Goal: Task Accomplishment & Management: Complete application form

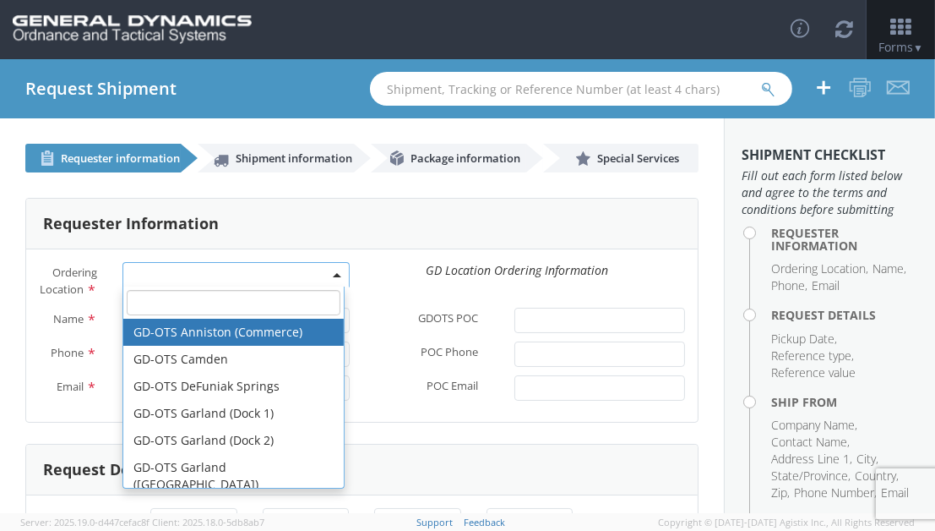
click at [319, 273] on span at bounding box center [236, 274] width 226 height 25
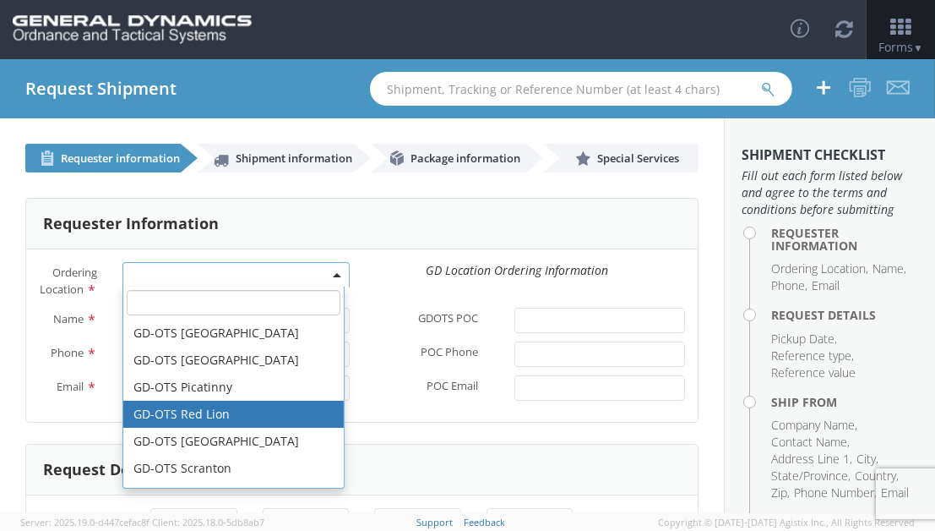
scroll to position [450, 0]
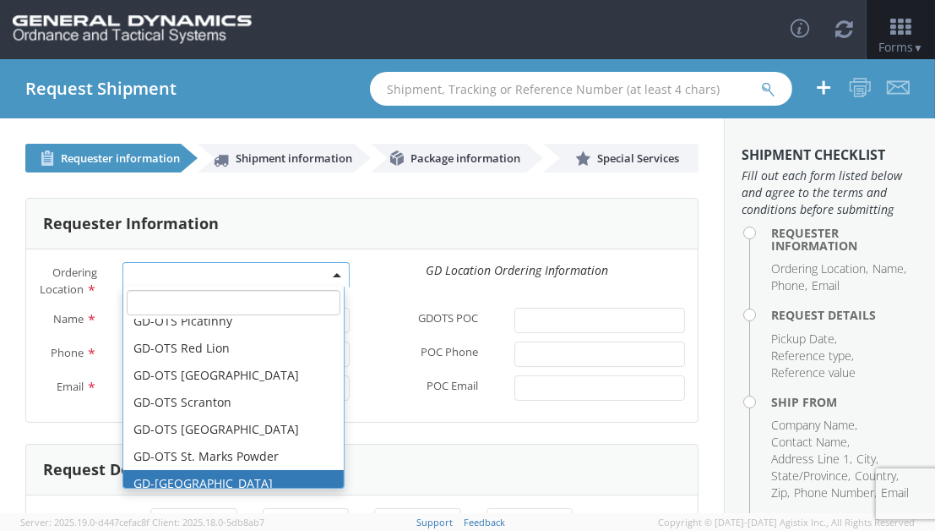
select select "307"
type input "[EMAIL_ADDRESS][DOMAIN_NAME]"
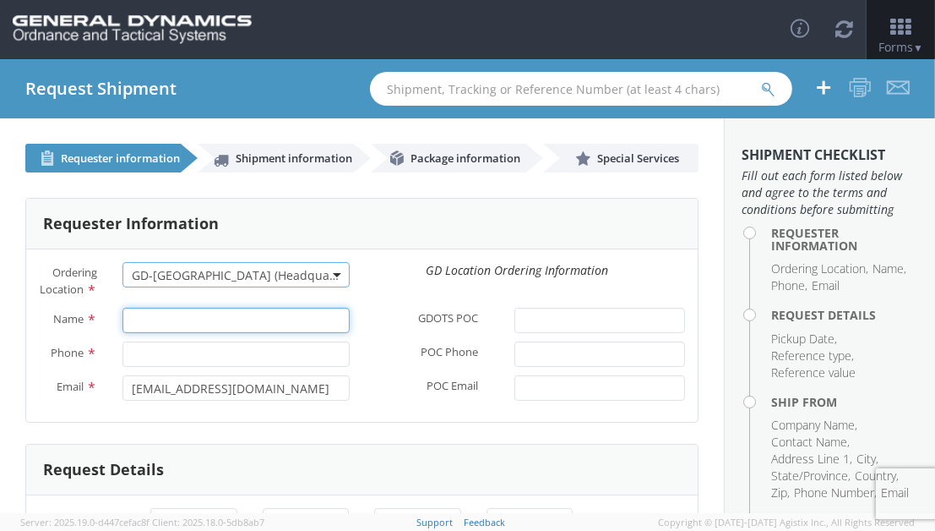
click at [218, 333] on input "Name *" at bounding box center [236, 320] width 226 height 25
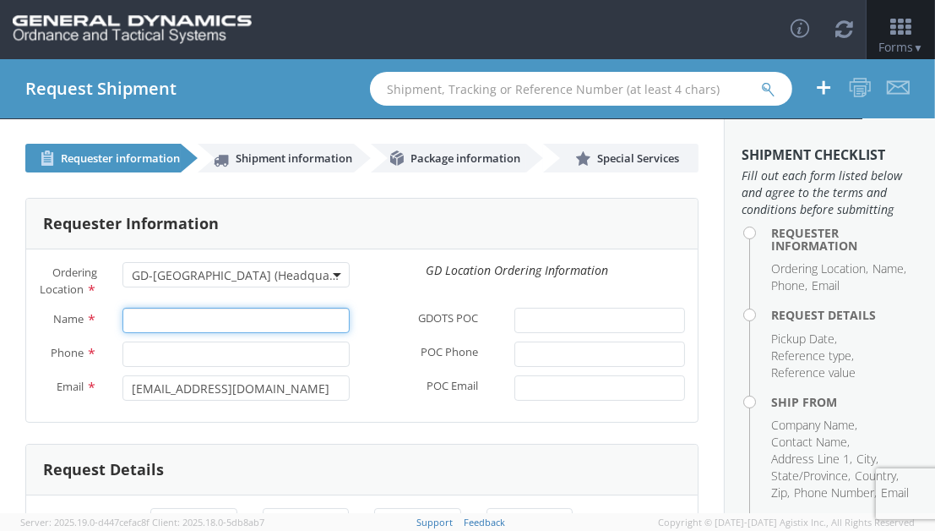
type input "[PERSON_NAME]"
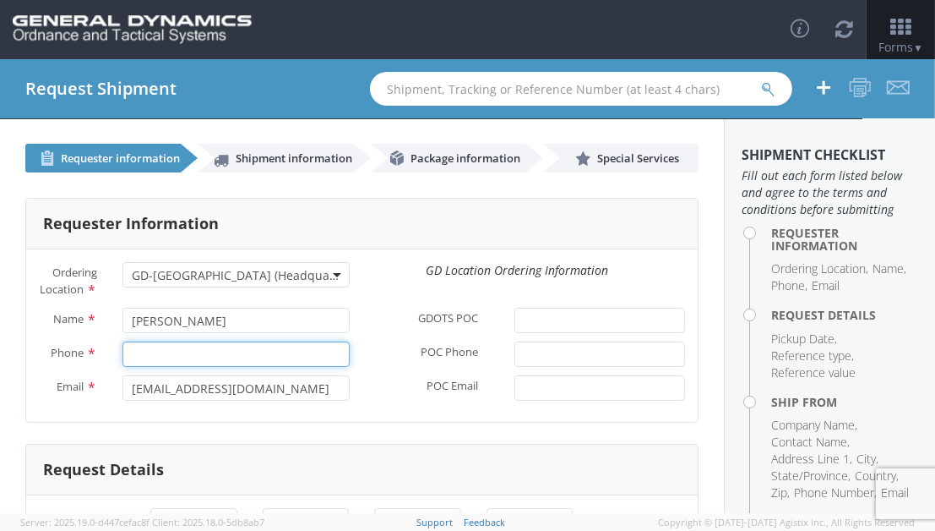
type input "6189939458"
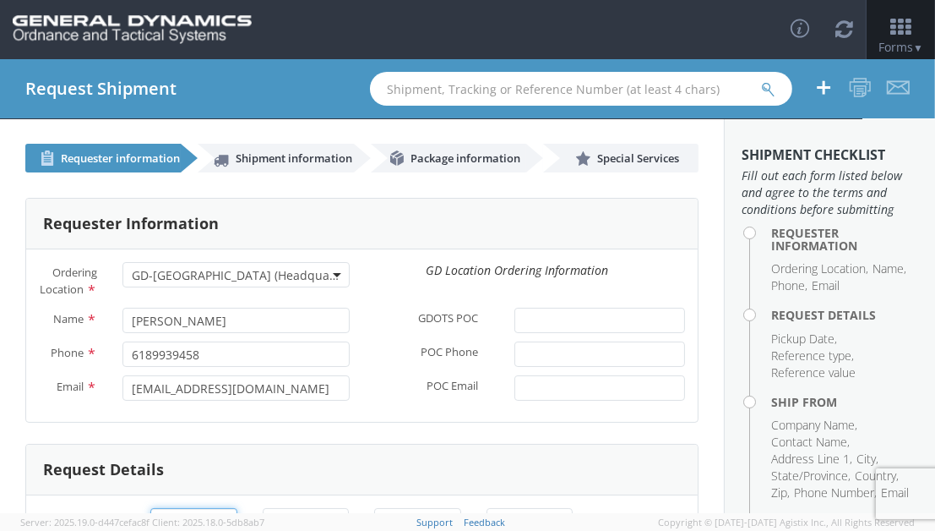
type input "[DATE]"
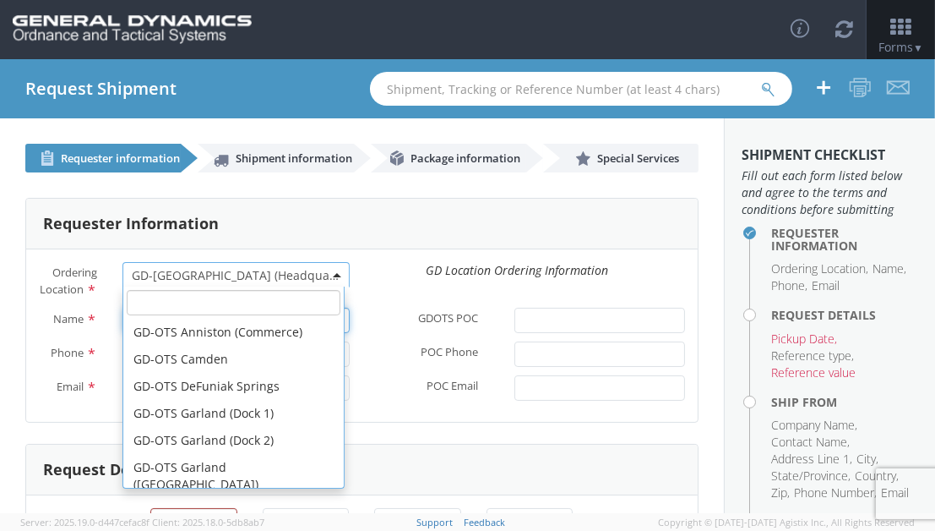
scroll to position [507, 0]
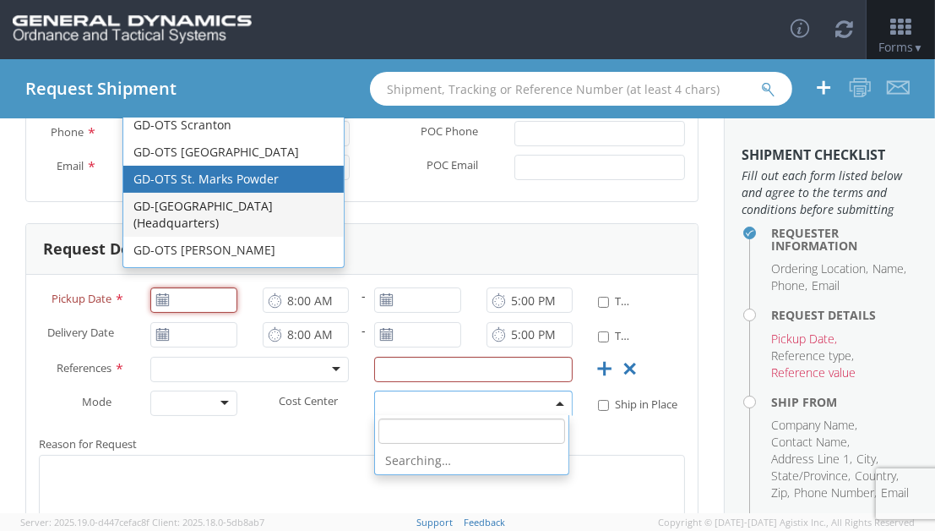
type input "[DATE]"
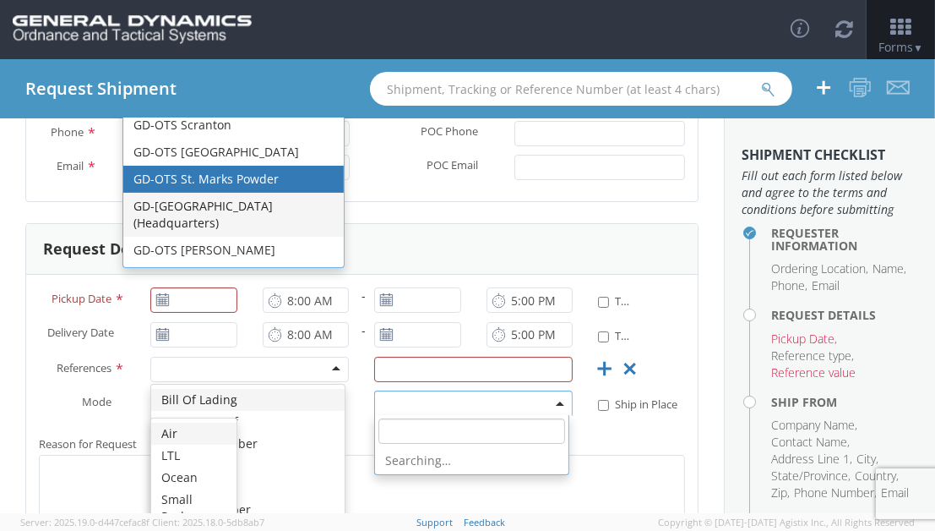
scroll to position [0, 0]
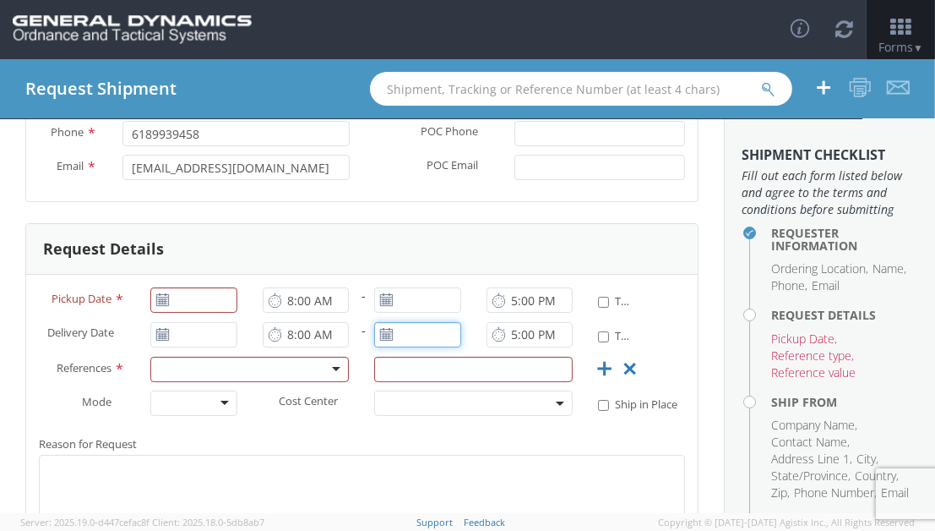
click at [436, 248] on div "Request Details Pickup Date * 8:00 AM - 5:00 PM * Time Definite Delivery Date *…" at bounding box center [361, 436] width 673 height 427
type input "[DATE]"
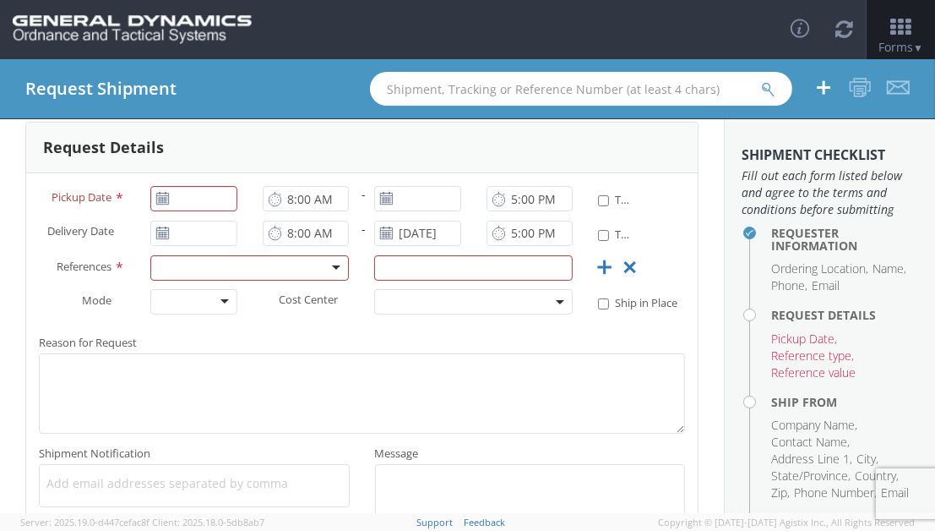
click at [384, 348] on label "Reason for Request *" at bounding box center [362, 342] width 672 height 22
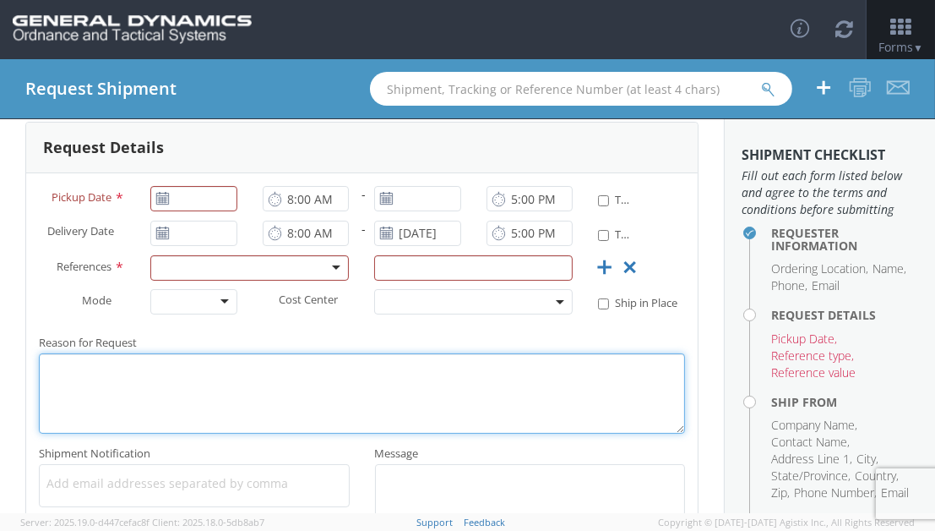
click at [384, 353] on textarea "Reason for Request *" at bounding box center [362, 393] width 646 height 80
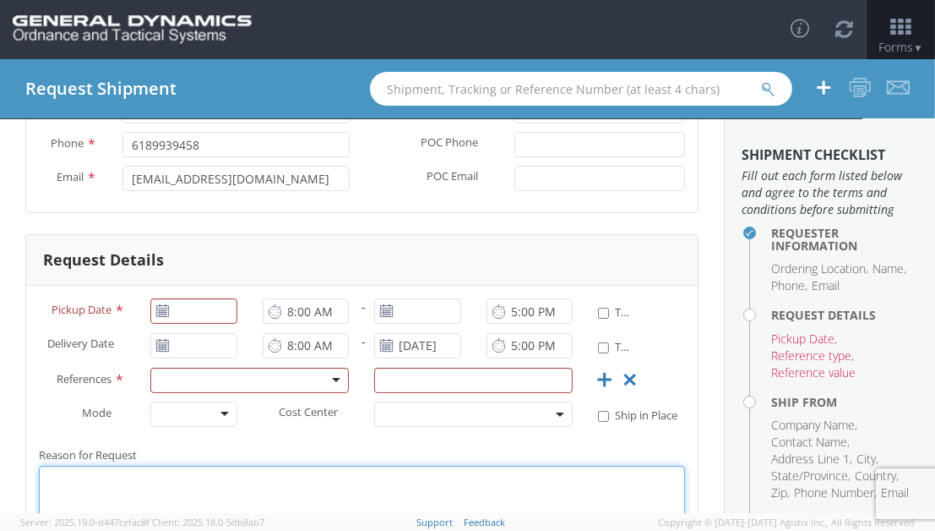
scroll to position [338, 0]
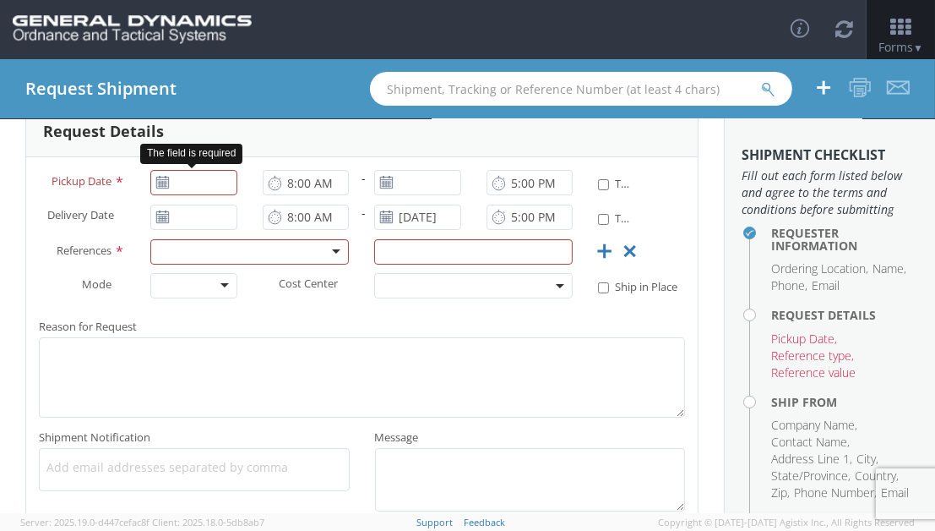
click at [159, 189] on icon at bounding box center [162, 183] width 14 height 14
click at [160, 188] on use at bounding box center [163, 183] width 12 height 12
click at [190, 193] on input "[DATE]" at bounding box center [193, 182] width 86 height 25
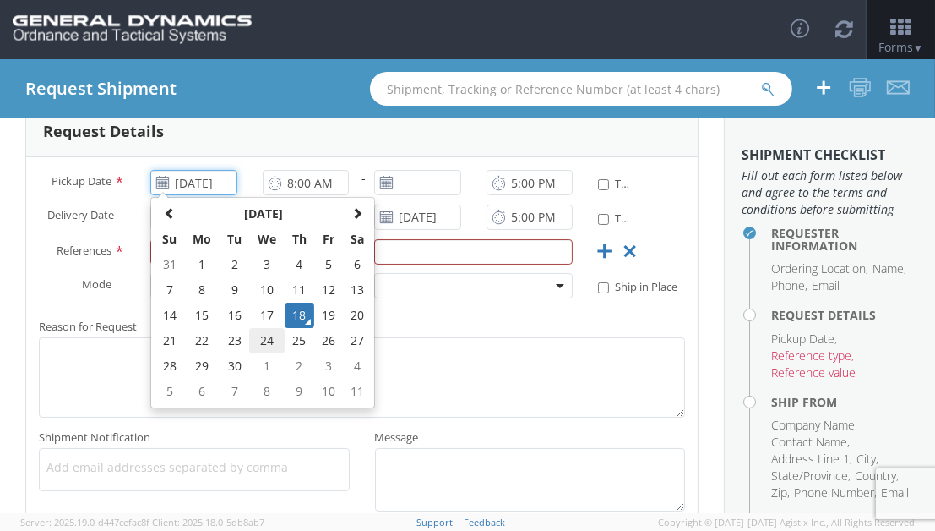
click at [260, 353] on td "24" at bounding box center [266, 340] width 35 height 25
type input "[DATE]"
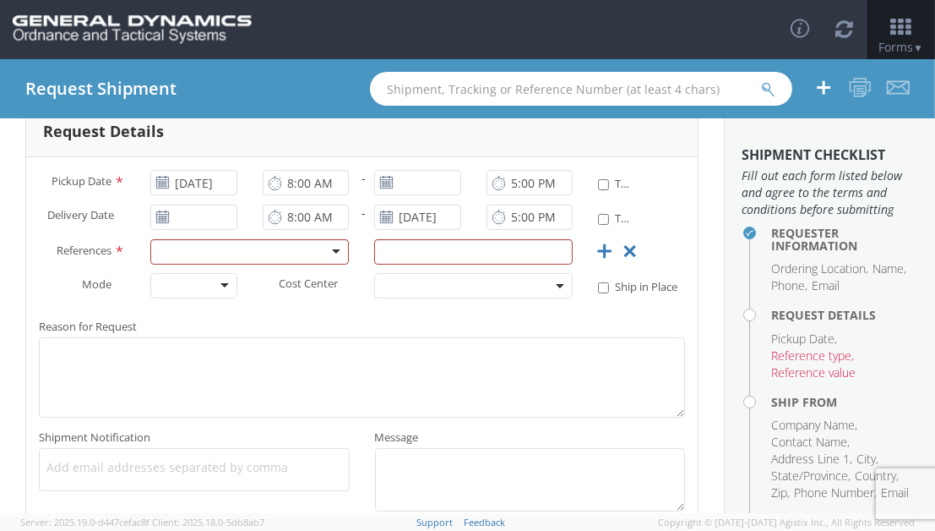
click at [270, 191] on icon at bounding box center [275, 183] width 14 height 16
click at [276, 189] on use at bounding box center [275, 183] width 12 height 14
click at [286, 195] on input "8:00 AM" at bounding box center [306, 182] width 86 height 25
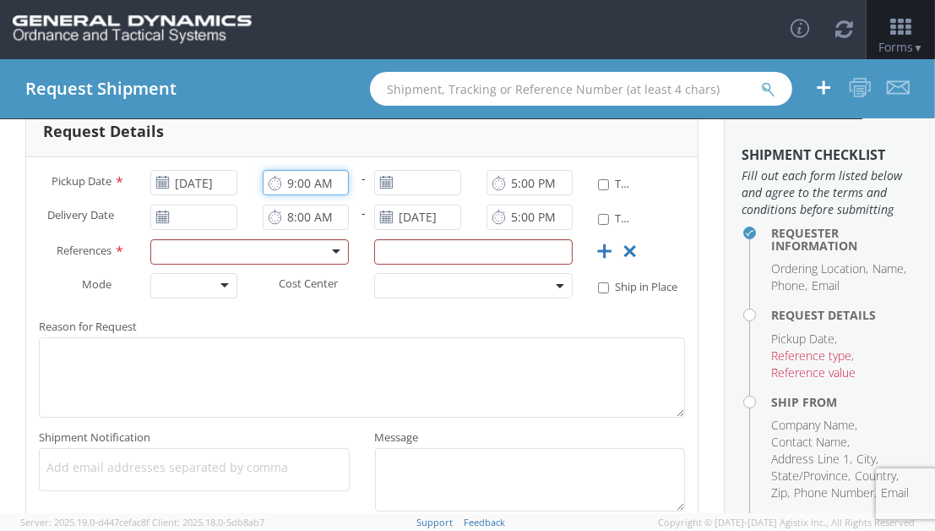
type input "9:00 AM"
click at [511, 195] on input "5:00 PM" at bounding box center [530, 182] width 86 height 25
type input "1:00 PM"
click at [598, 190] on input "* Time Definite" at bounding box center [603, 184] width 11 height 11
checkbox input "true"
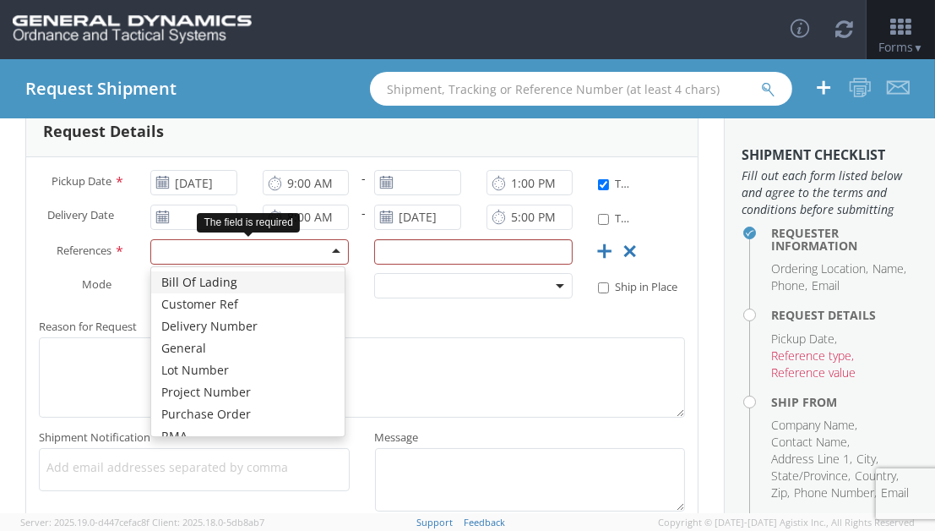
click at [241, 264] on div at bounding box center [249, 251] width 199 height 25
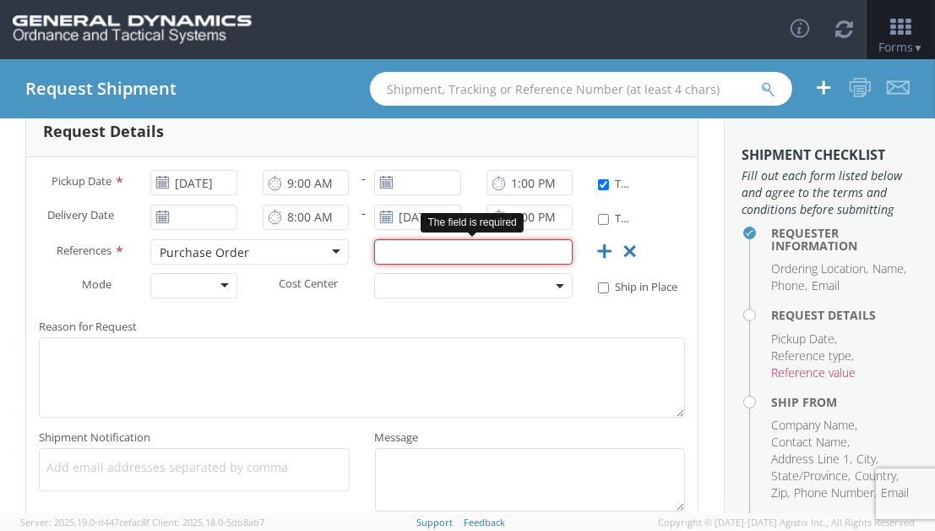
click at [419, 264] on input "text" at bounding box center [473, 251] width 199 height 25
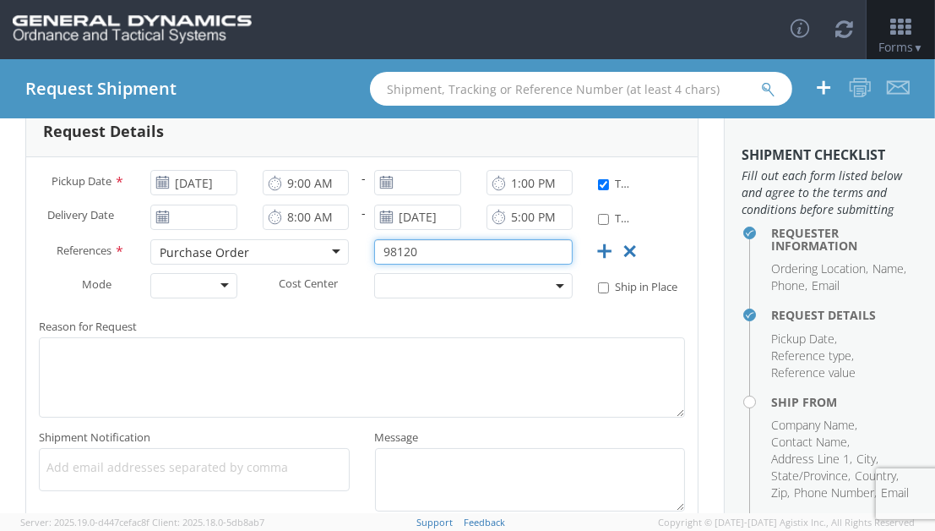
type input "98120"
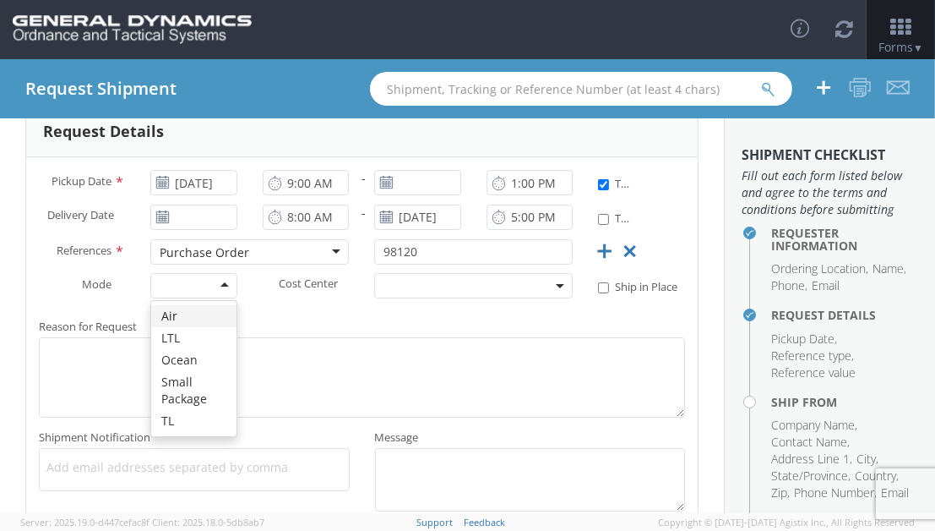
click at [226, 298] on div at bounding box center [193, 285] width 86 height 25
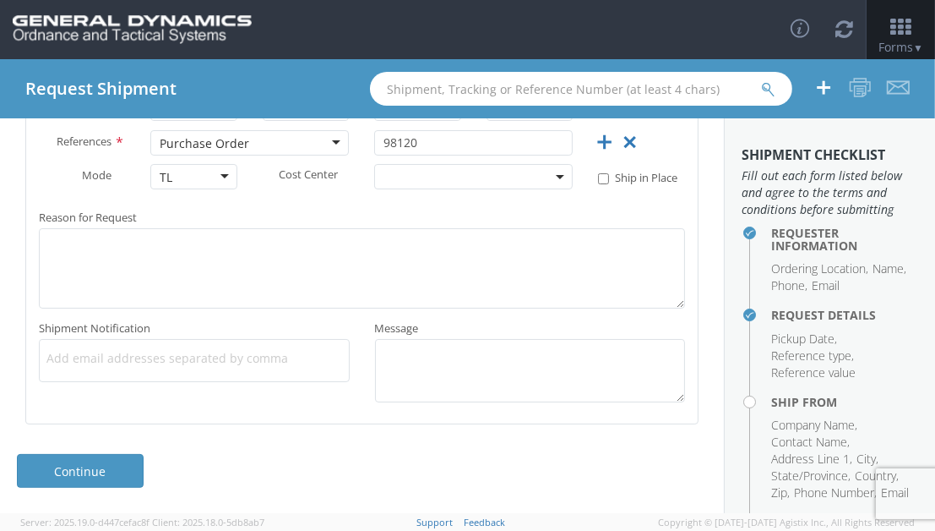
scroll to position [450, 0]
click at [117, 473] on link "Continue" at bounding box center [80, 471] width 127 height 34
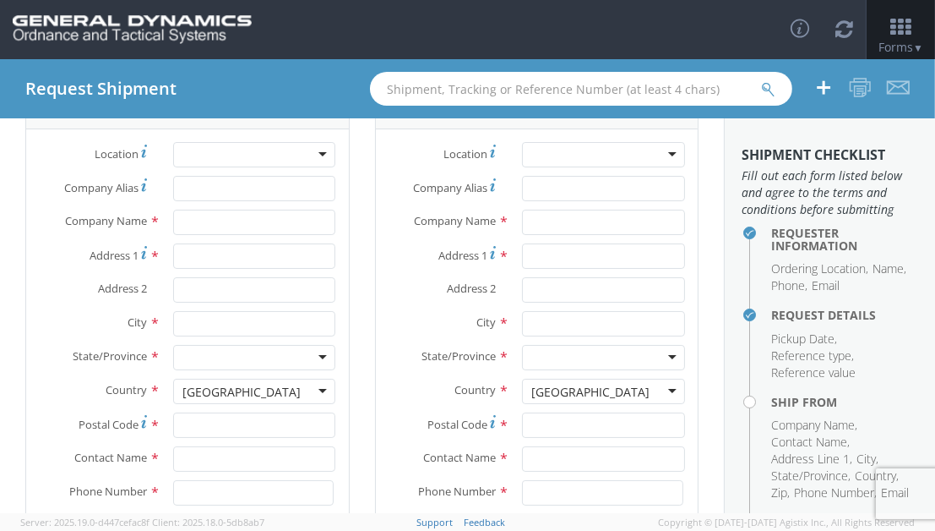
scroll to position [22, 0]
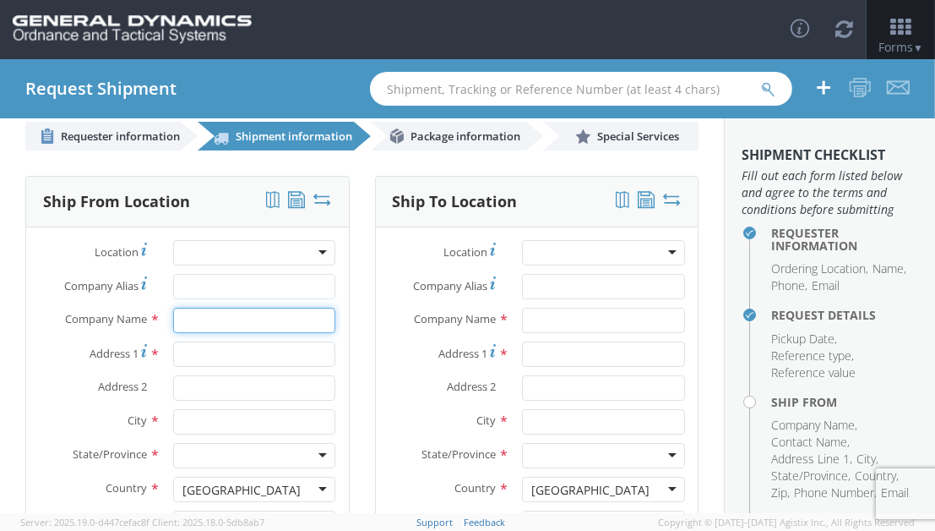
click at [215, 310] on input "text" at bounding box center [254, 320] width 163 height 25
type input "STEWARTS FOREST PRODUCTS"
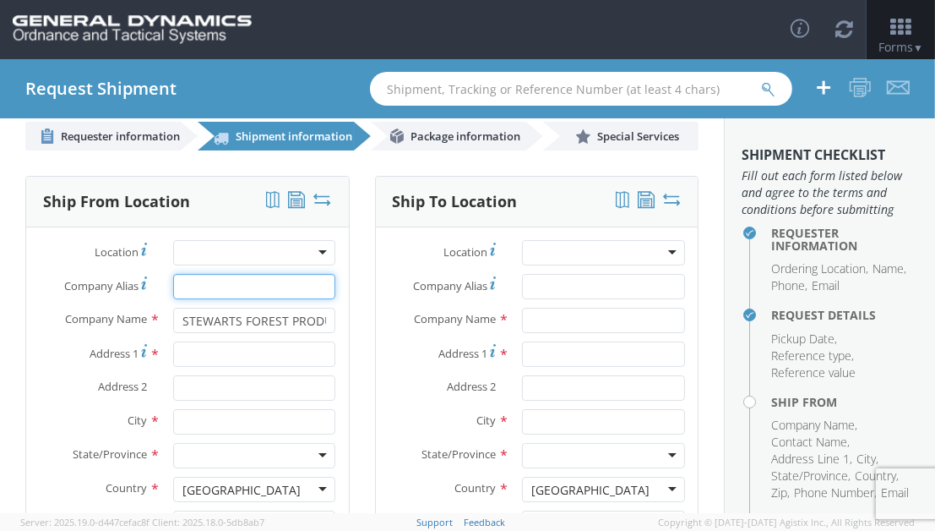
type input "STEWARTS FOREST PRODUCTS"
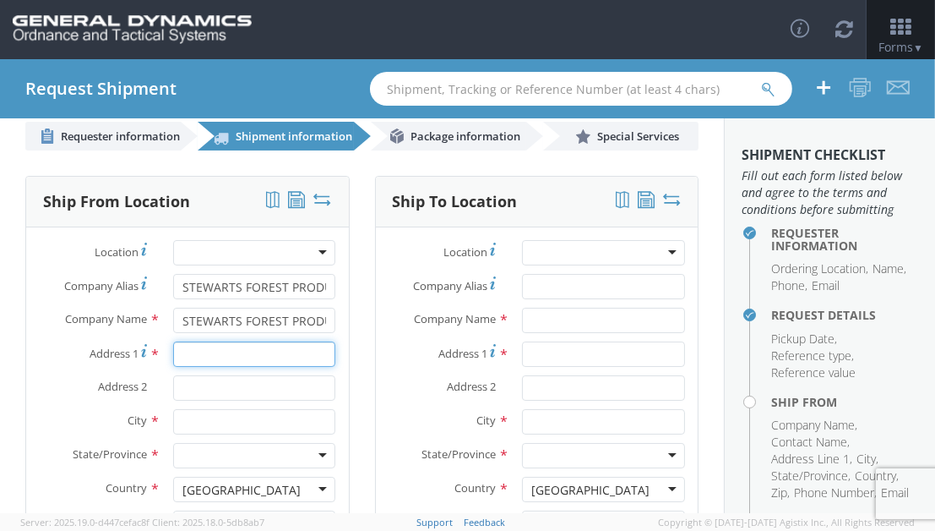
type input "[STREET_ADDRESS][PERSON_NAME]"
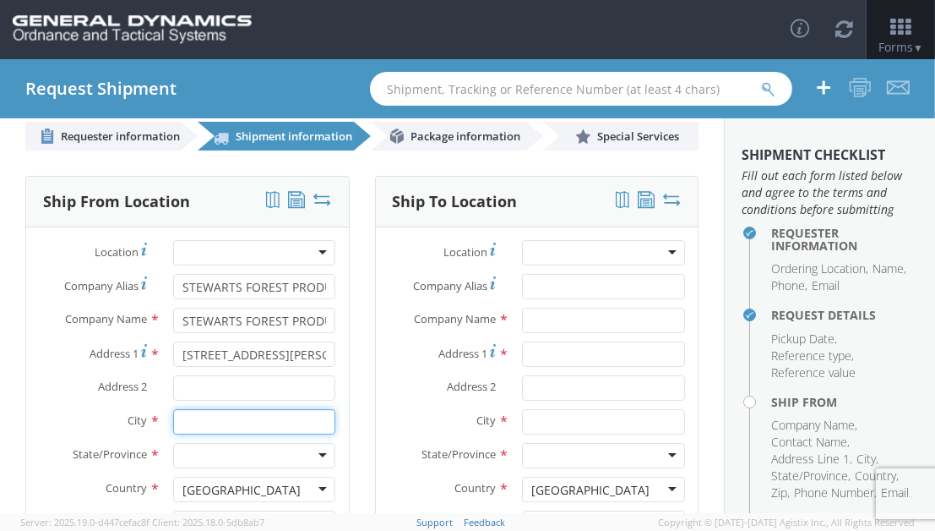
type input "[GEOGRAPHIC_DATA][PERSON_NAME]"
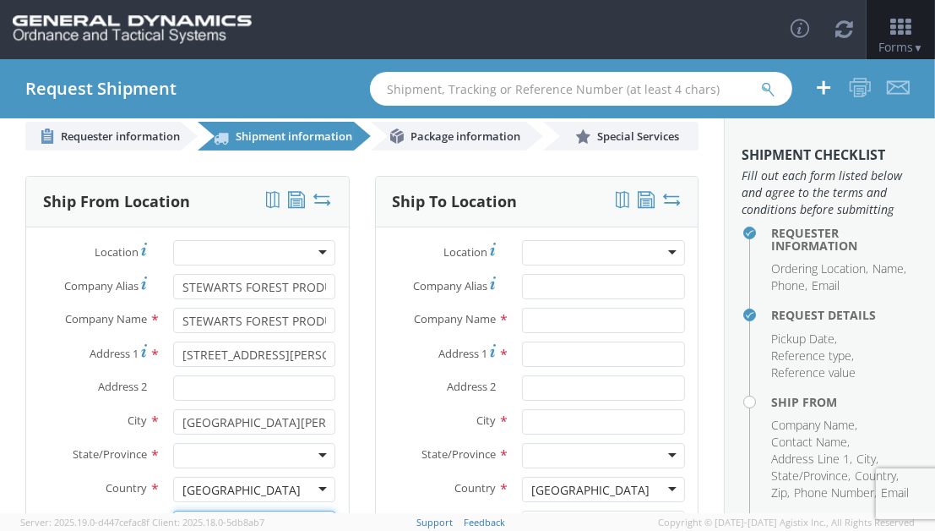
type input "56449"
type input "[PERSON_NAME]"
type input "2184547144"
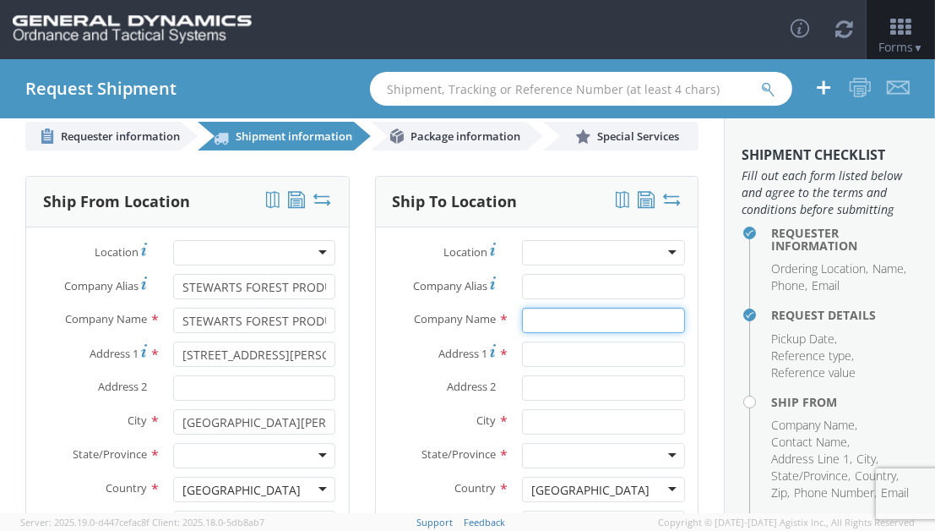
type input "GD-OTS Marion IL"
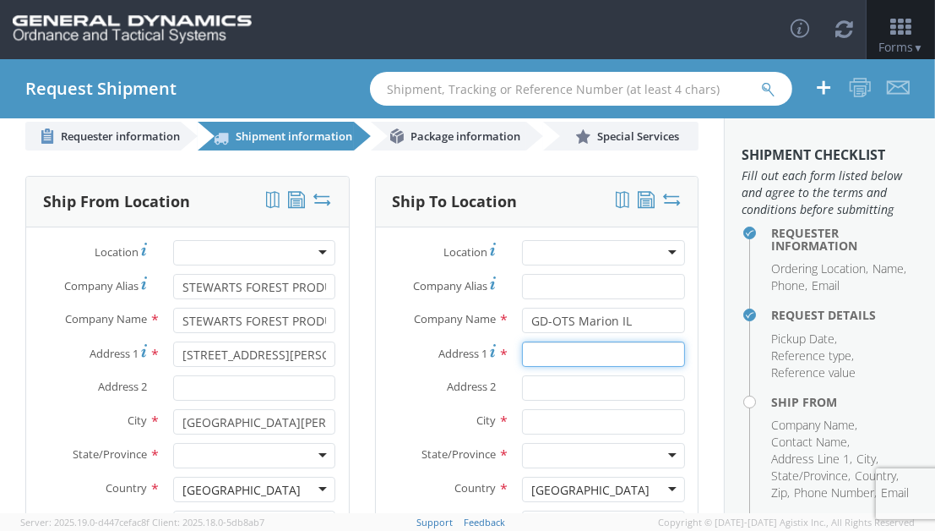
type input "[STREET_ADDRESS][PERSON_NAME]"
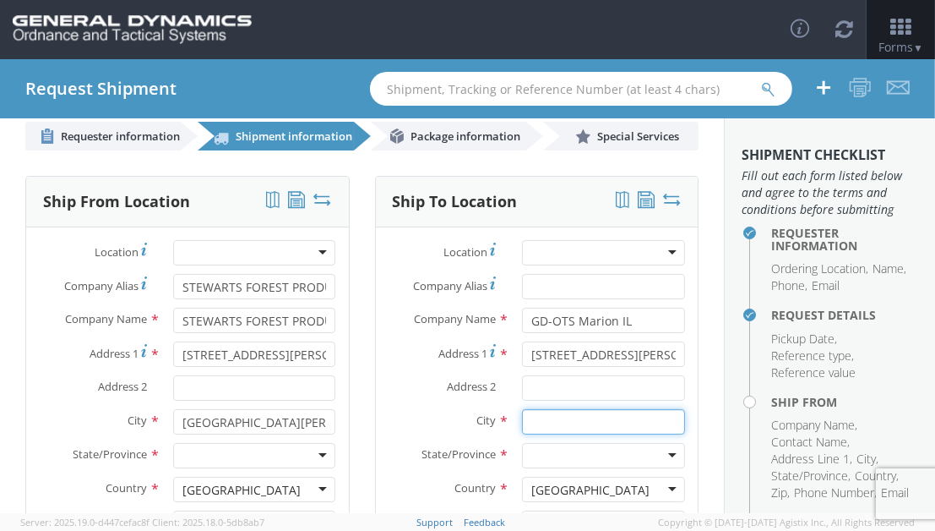
type input "[PERSON_NAME]"
type input "62959"
type input "[PERSON_NAME]"
type input "[PHONE_NUMBER]"
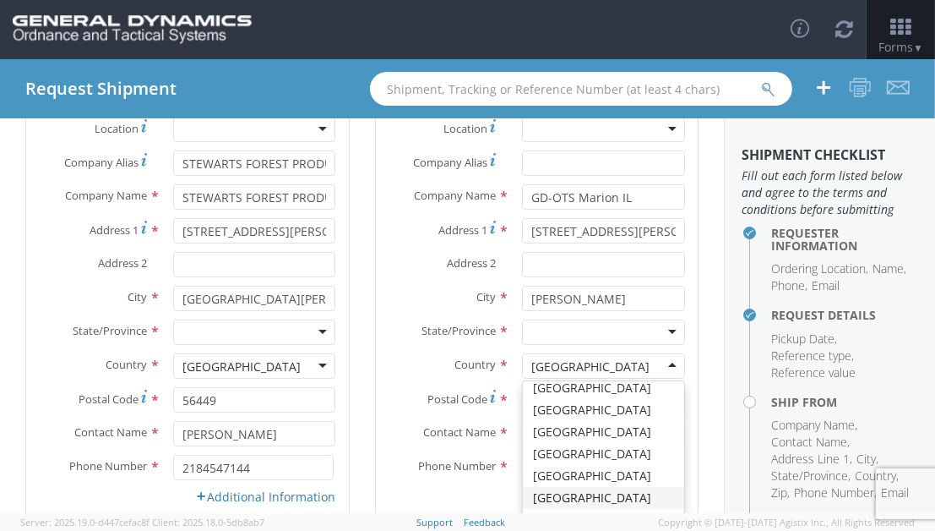
scroll to position [248, 0]
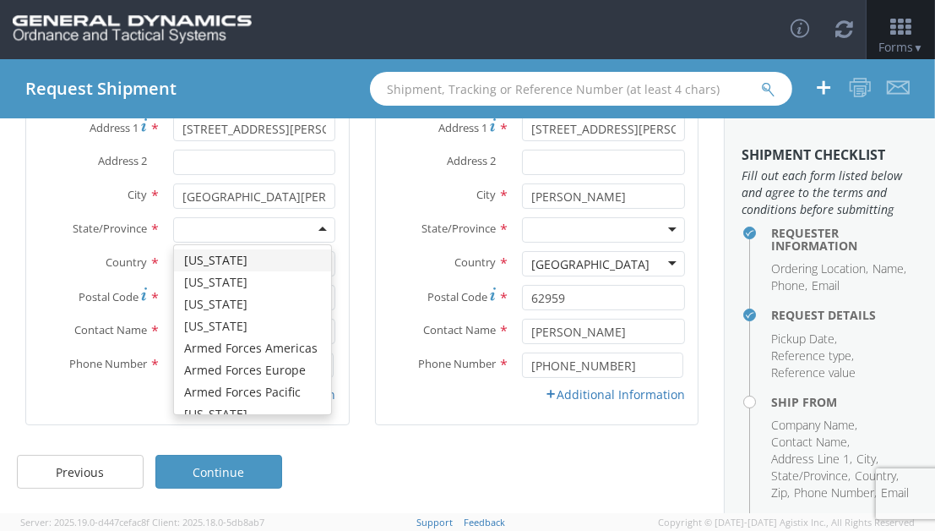
click at [285, 227] on div at bounding box center [254, 229] width 163 height 25
type input "M"
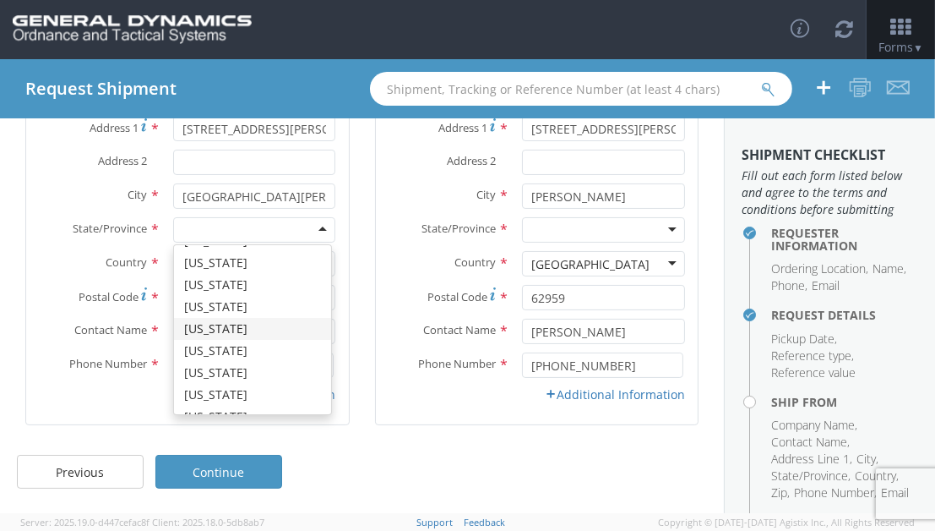
scroll to position [0, 0]
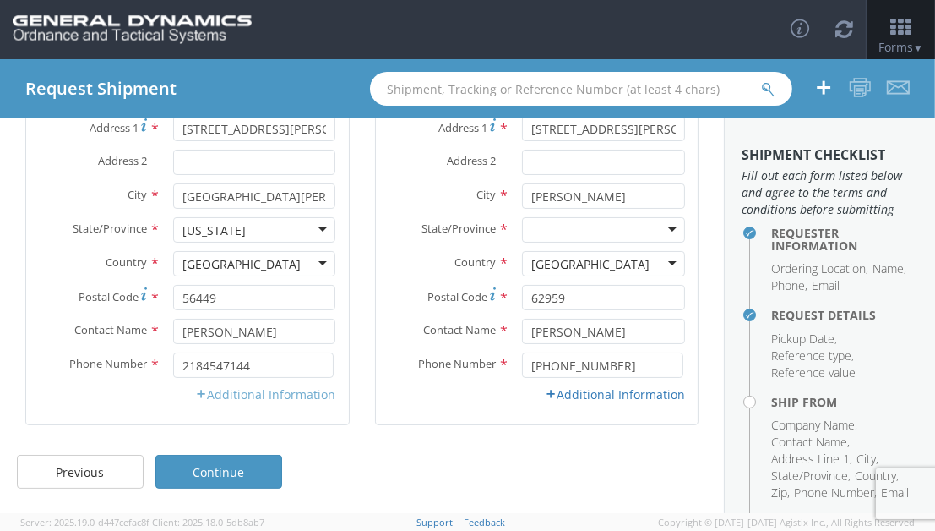
click at [253, 388] on link "Additional Information" at bounding box center [266, 394] width 140 height 16
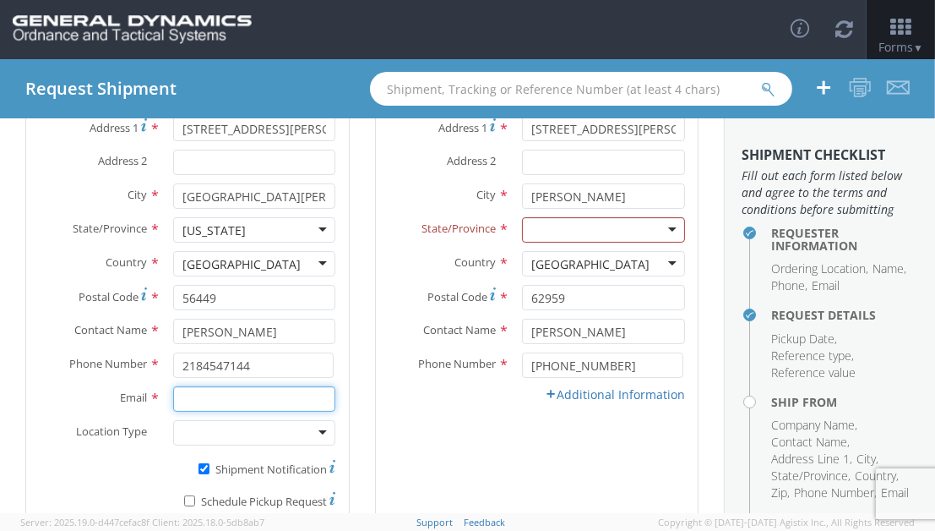
click at [249, 397] on input "Email *" at bounding box center [254, 398] width 163 height 25
type input "[PERSON_NAME][EMAIL_ADDRESS][DOMAIN_NAME]"
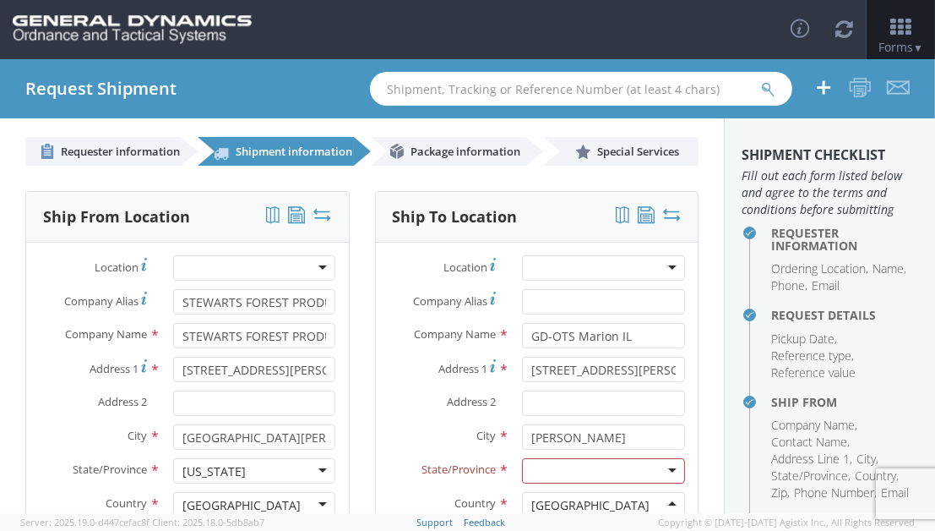
scroll to position [379, 0]
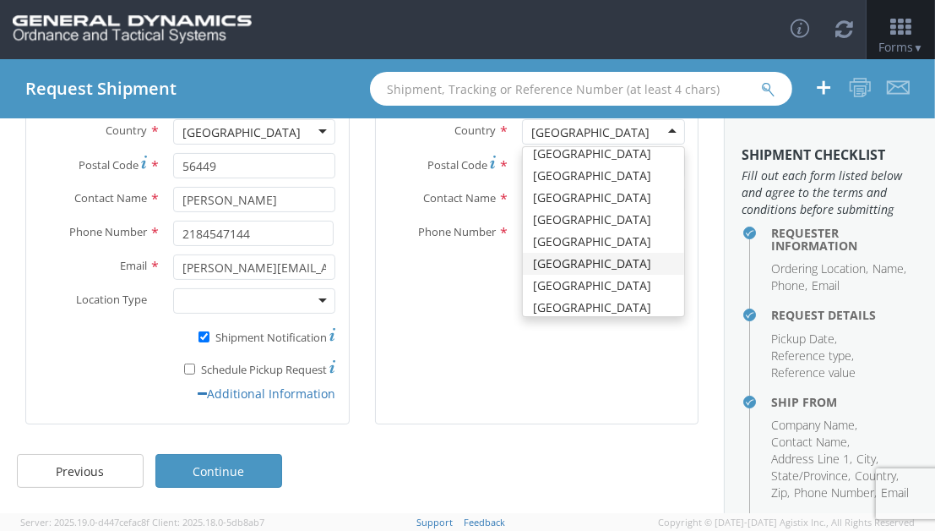
click at [317, 300] on div at bounding box center [254, 300] width 163 height 25
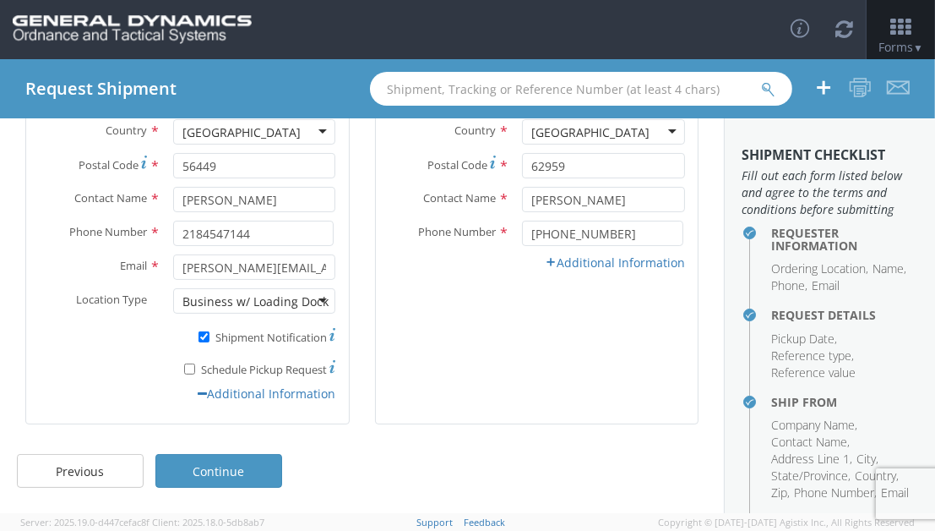
click at [436, 415] on div "Ship To Location Location * GD-OTS [GEOGRAPHIC_DATA] (Commerce) GD-OTS [GEOGRAP…" at bounding box center [537, 121] width 324 height 606
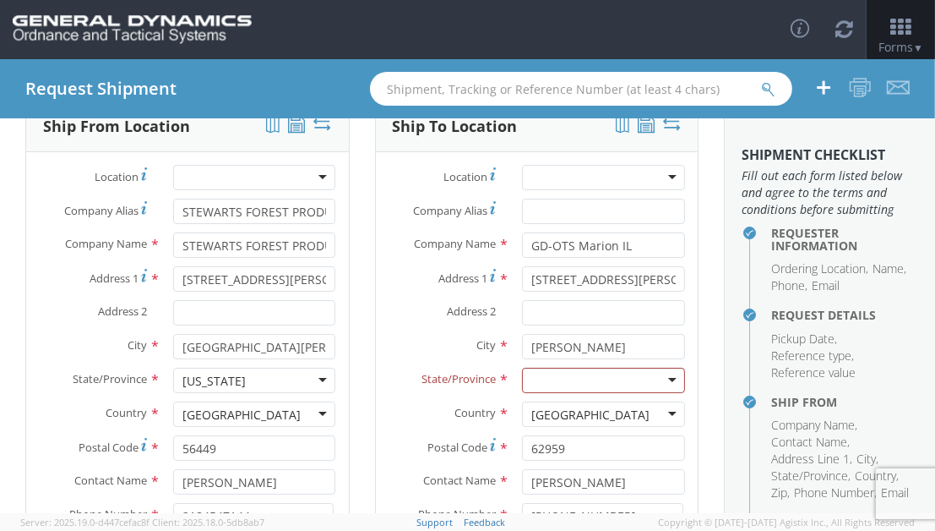
click at [581, 372] on div at bounding box center [603, 380] width 163 height 25
type input "IL"
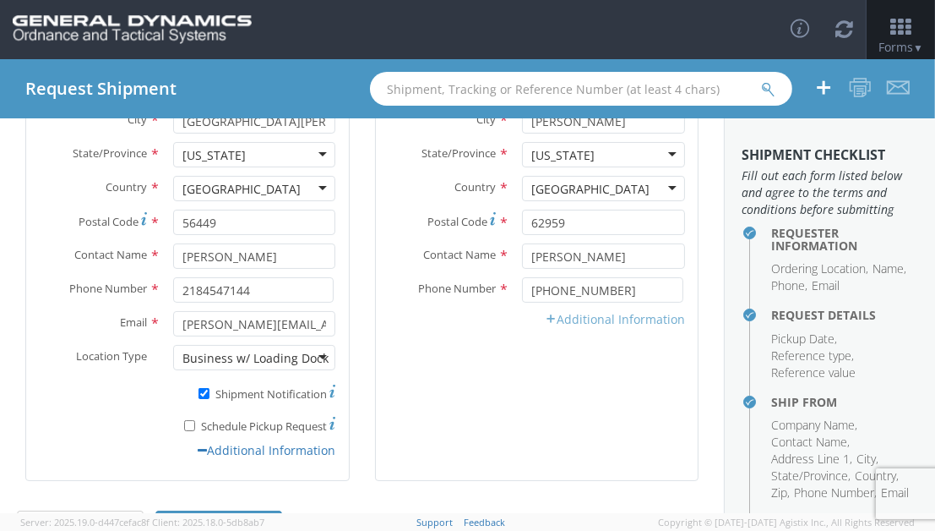
click at [567, 322] on link "Additional Information" at bounding box center [615, 319] width 140 height 16
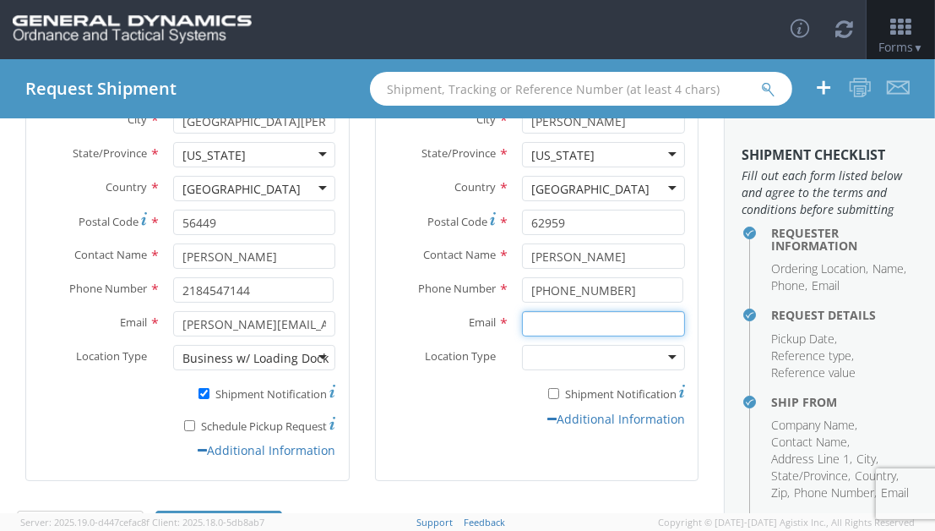
click at [550, 324] on input "Email *" at bounding box center [603, 323] width 163 height 25
type input "[PERSON_NAME][EMAIL_ADDRESS][PERSON_NAME][DOMAIN_NAME]"
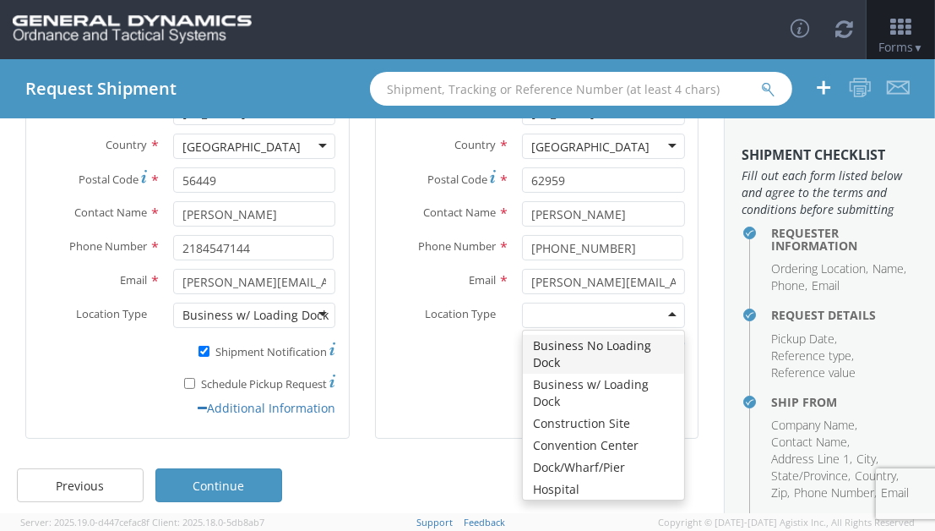
scroll to position [1, 0]
click at [484, 377] on div "Additional Information" at bounding box center [537, 376] width 323 height 17
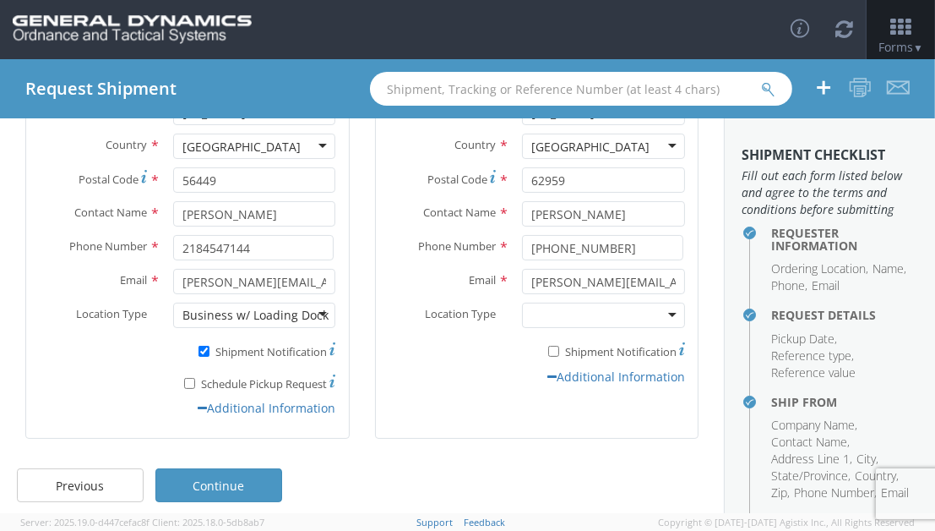
click at [538, 343] on label "* Shipment Notification" at bounding box center [603, 350] width 163 height 20
click at [548, 346] on input "* Shipment Notification" at bounding box center [553, 351] width 11 height 11
checkbox input "true"
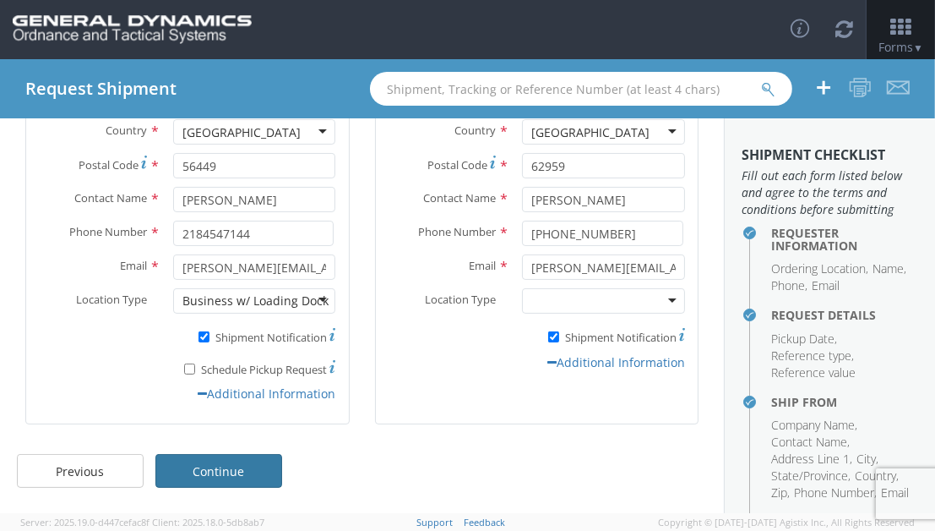
click at [254, 461] on link "Continue" at bounding box center [218, 471] width 127 height 34
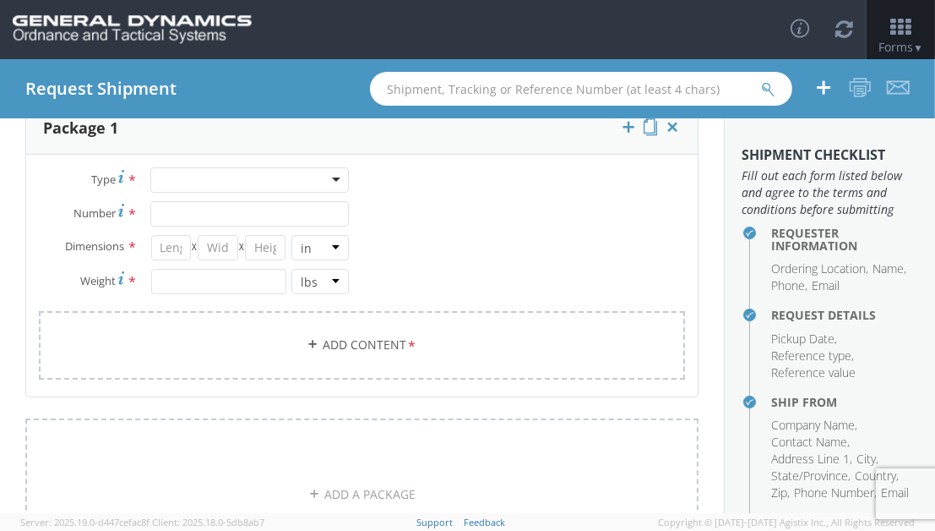
scroll to position [0, 0]
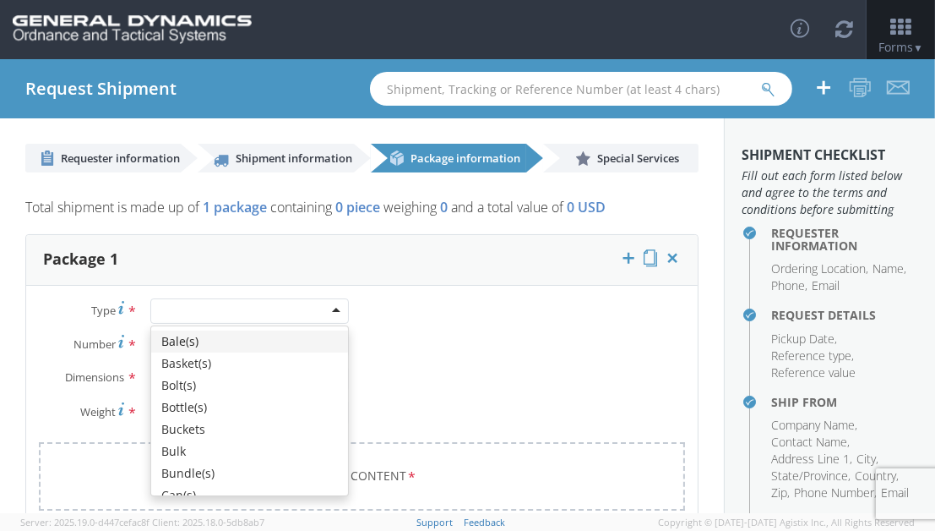
click at [296, 299] on div at bounding box center [249, 310] width 199 height 25
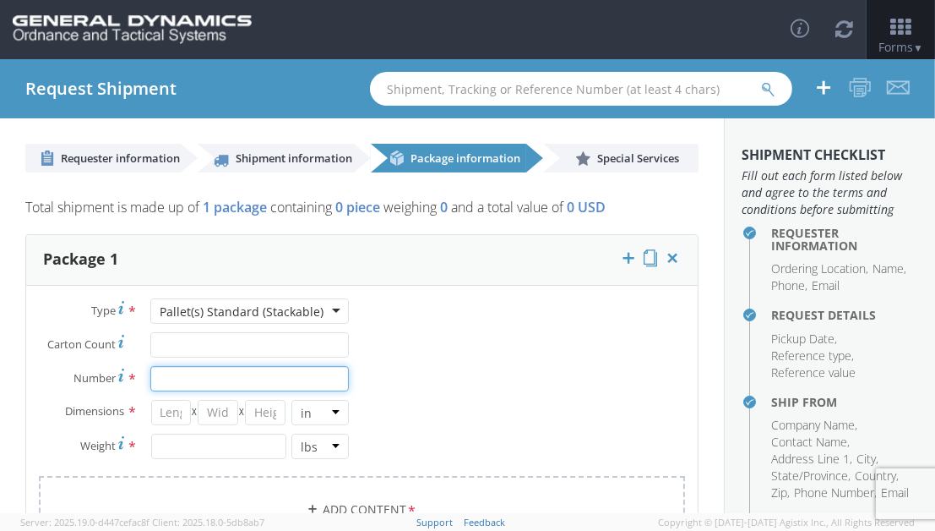
click at [193, 377] on input "Number *" at bounding box center [249, 378] width 199 height 25
type input "195"
click at [172, 405] on input "number" at bounding box center [171, 412] width 41 height 25
type input "40"
click at [217, 412] on input "number" at bounding box center [218, 412] width 41 height 25
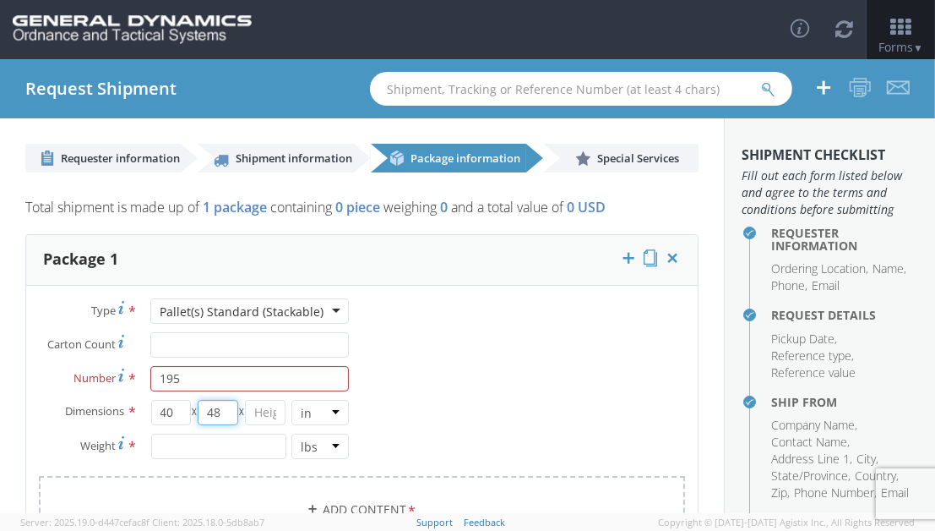
type input "48"
click at [269, 413] on input "number" at bounding box center [265, 412] width 41 height 25
type input "48"
click at [239, 445] on input "number" at bounding box center [218, 445] width 135 height 25
type input "40000"
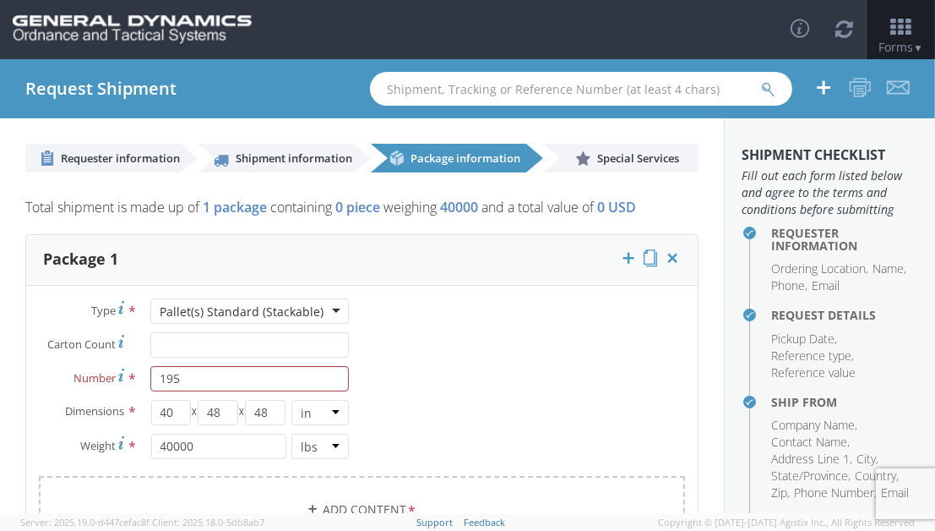
click at [438, 387] on div "Type * Pallet(s) Standard (Stackable) Pallet(s) Standard (Stackable) Bale(s) Ba…" at bounding box center [362, 431] width 672 height 267
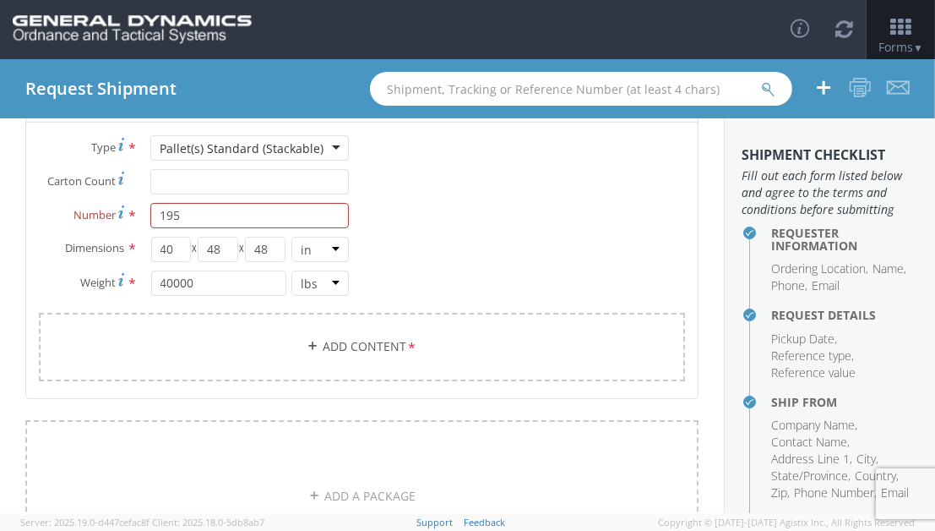
scroll to position [225, 0]
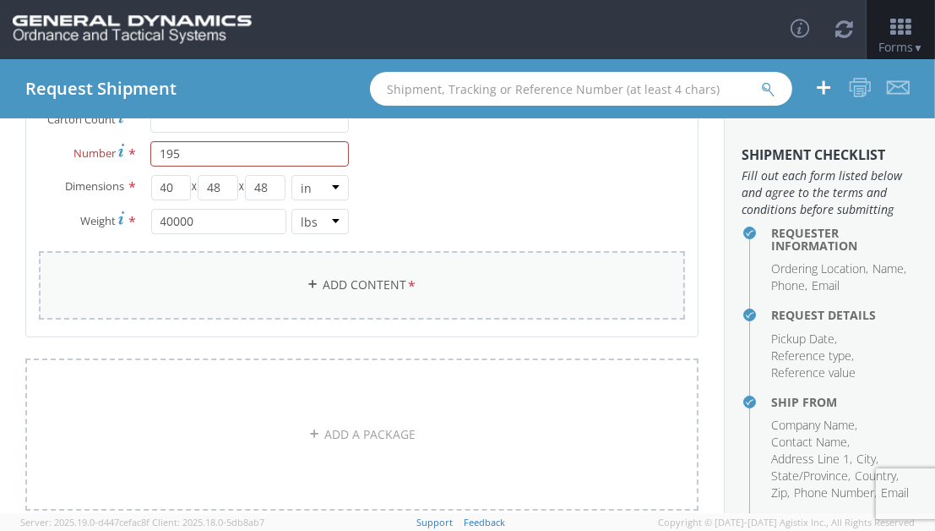
click at [382, 291] on link "Add Content *" at bounding box center [362, 285] width 646 height 68
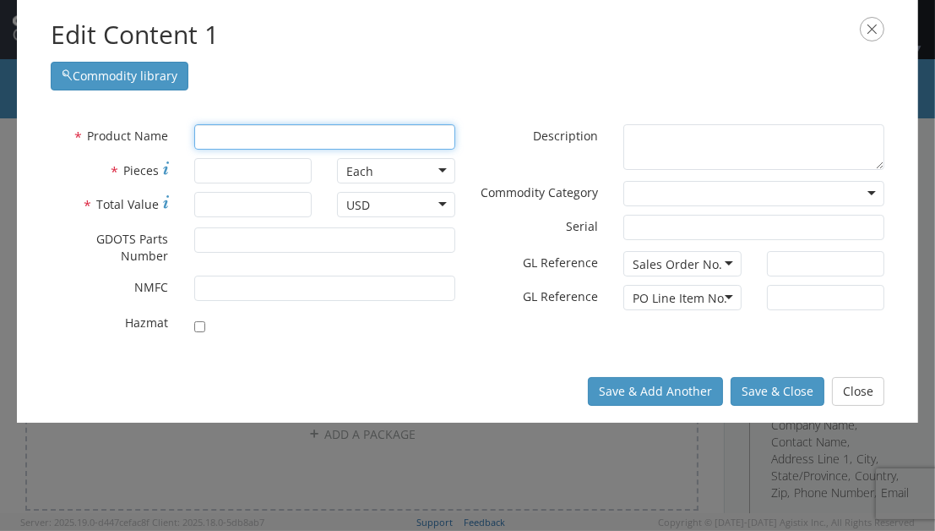
drag, startPoint x: 241, startPoint y: 139, endPoint x: 243, endPoint y: 123, distance: 15.4
click at [241, 138] on input "text" at bounding box center [324, 136] width 261 height 25
type input "40"
type input "40MM TP-T CART."
click at [260, 197] on div "unable to find any results that match the current query" at bounding box center [324, 177] width 259 height 42
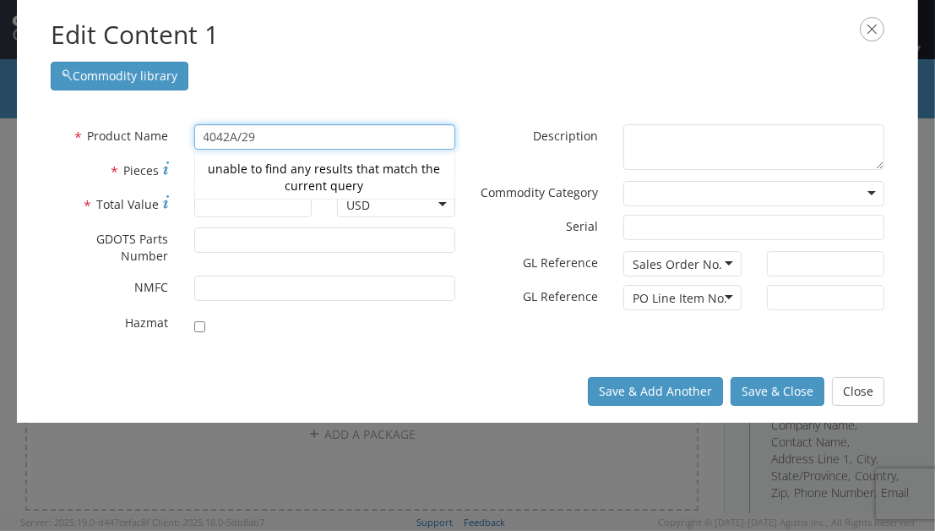
click at [449, 84] on div "Commodity library" at bounding box center [468, 71] width 834 height 37
type input "4042A/29"
click at [369, 226] on div at bounding box center [253, 226] width 430 height 1
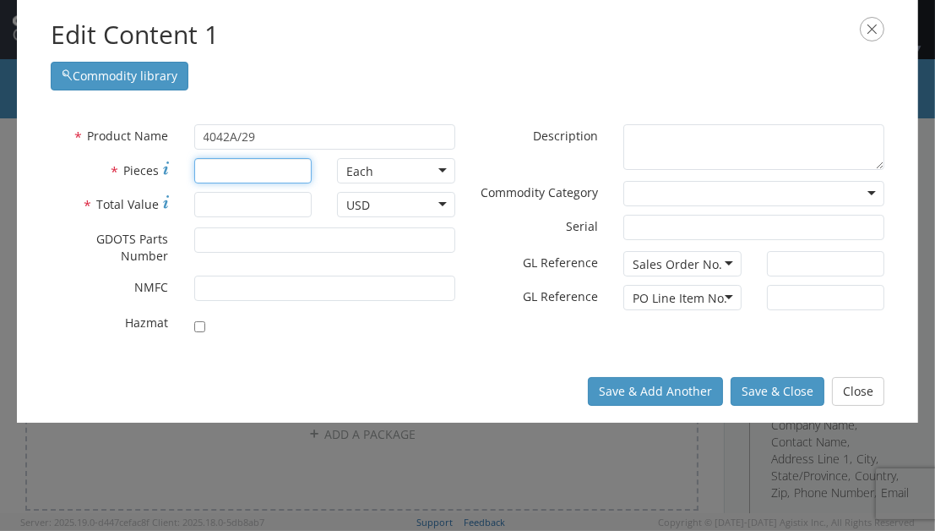
click at [244, 165] on input "* Pieces" at bounding box center [253, 170] width 118 height 25
type input "195"
click at [234, 201] on input "* Total Value" at bounding box center [253, 204] width 118 height 25
type input "1"
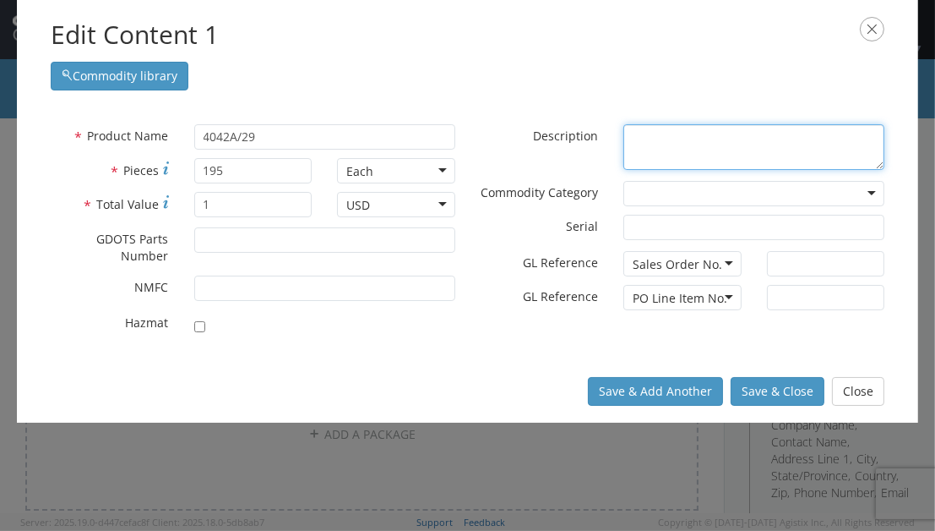
click at [682, 144] on textarea "* Description" at bounding box center [753, 147] width 261 height 46
type textarea "4042A/29 PALLET KITS"
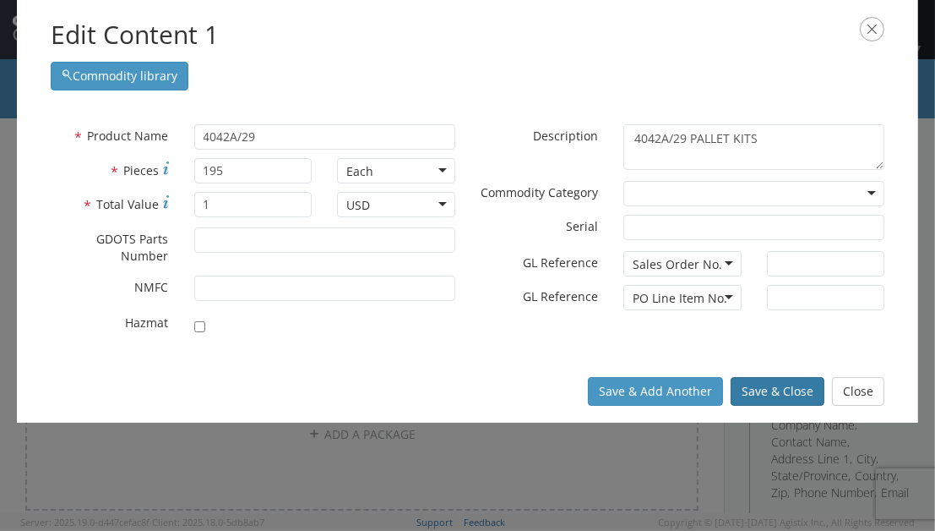
click at [769, 390] on button "Save & Close" at bounding box center [778, 391] width 94 height 29
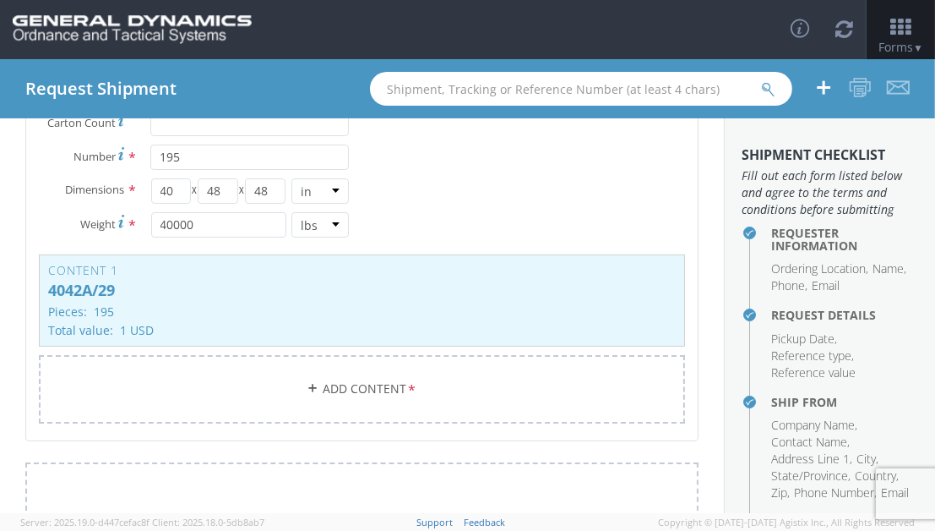
scroll to position [221, 0]
click at [389, 322] on div "Content 1 4042A/29 Pieces: 195 Total value: 1 USD HAZMAT" at bounding box center [362, 300] width 646 height 92
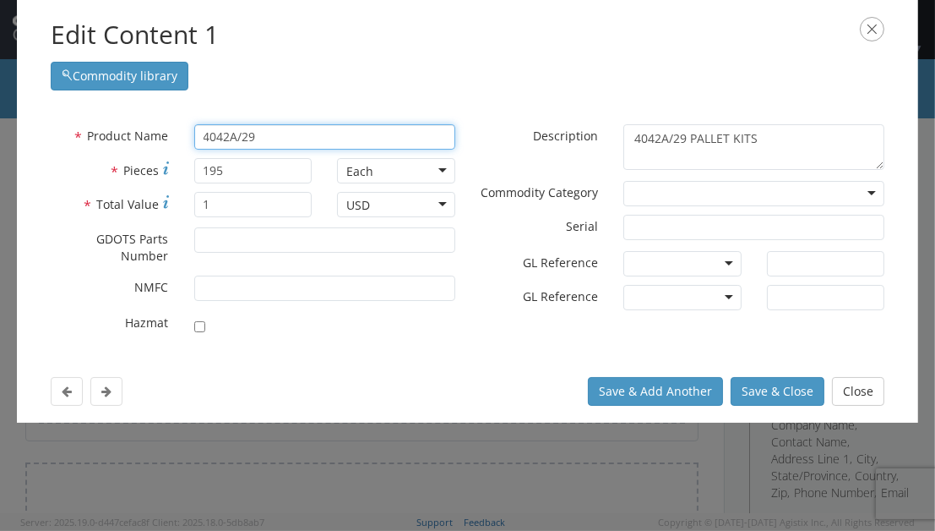
click at [294, 142] on input "4042A/29" at bounding box center [324, 136] width 261 height 25
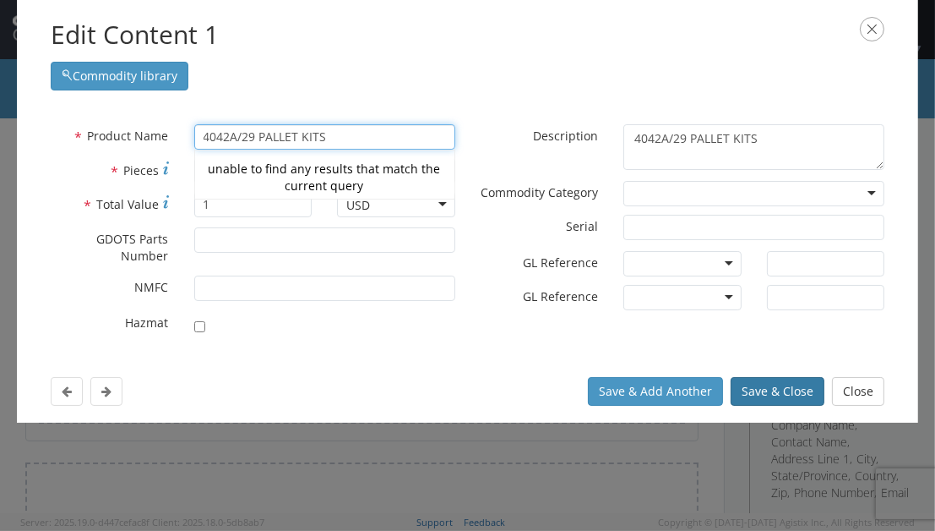
type input "4042A/29 PALLET KITS"
click at [762, 395] on button "Save & Close" at bounding box center [778, 391] width 94 height 29
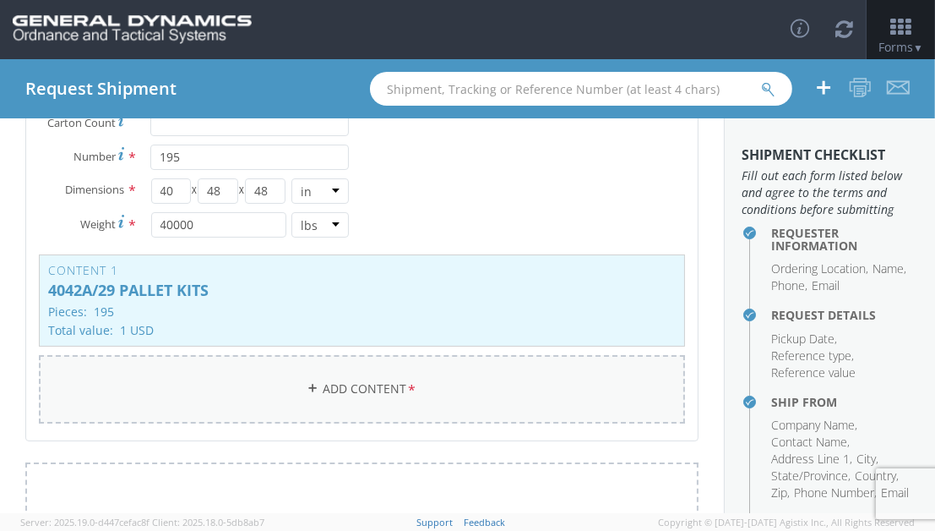
scroll to position [503, 0]
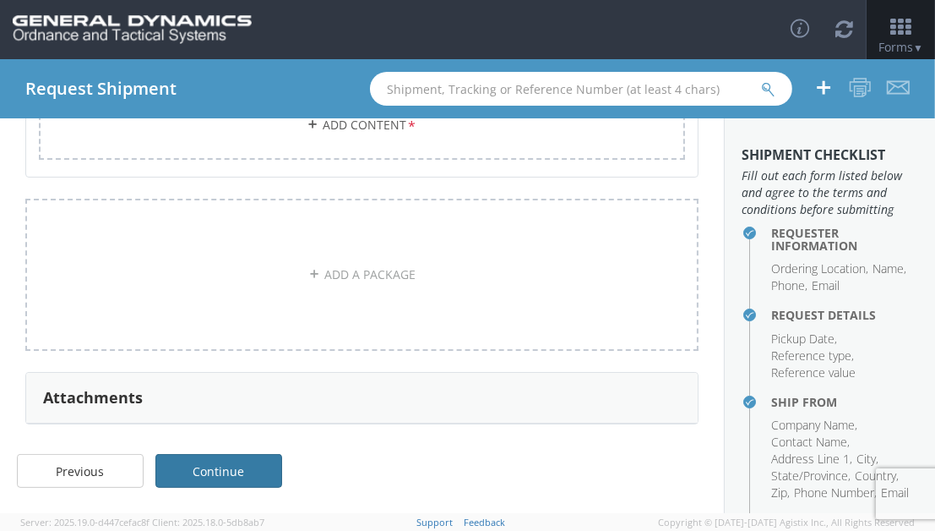
click at [260, 466] on link "Continue" at bounding box center [218, 471] width 127 height 34
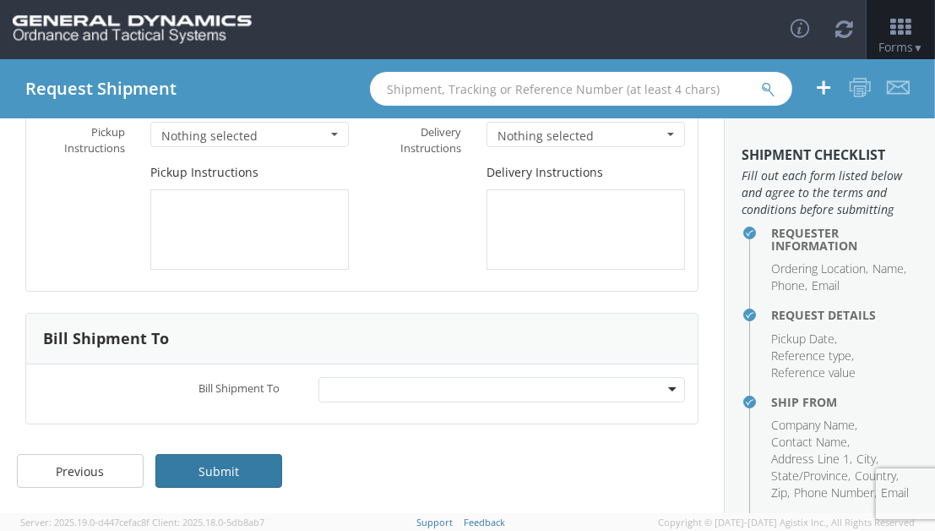
scroll to position [182, 0]
click at [267, 466] on link "Submit" at bounding box center [218, 472] width 127 height 34
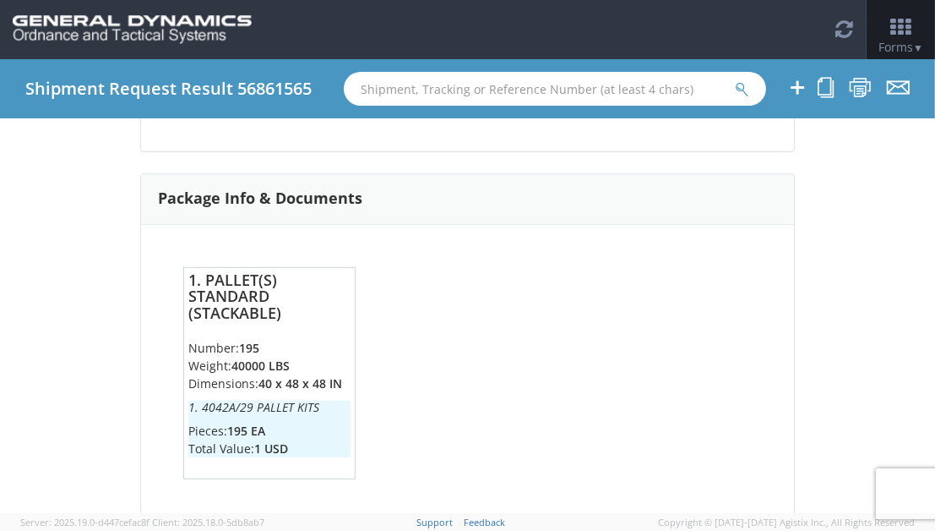
scroll to position [901, 0]
